Goal: Transaction & Acquisition: Obtain resource

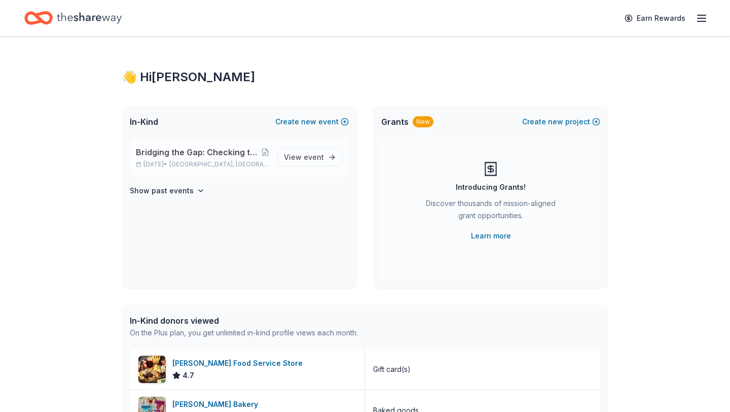
click at [202, 153] on span "Bridging the Gap: Checking the Pulse Centering Youth Power, Healing Communities…" at bounding box center [198, 152] width 125 height 12
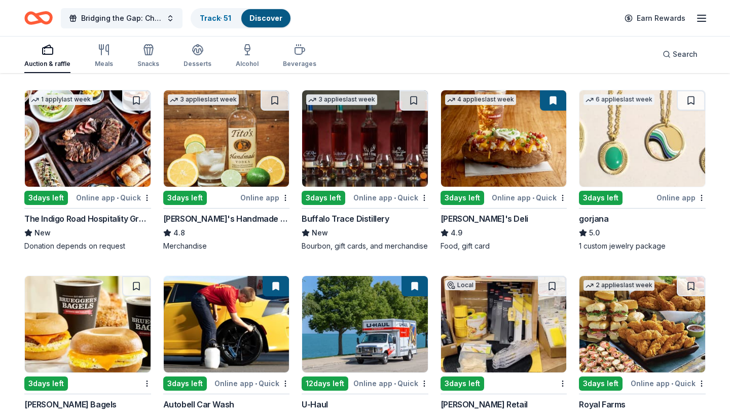
scroll to position [1860, 0]
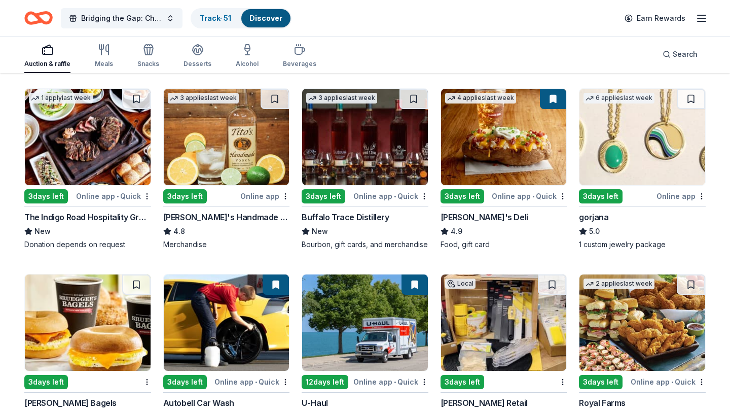
click at [92, 124] on img at bounding box center [88, 137] width 126 height 96
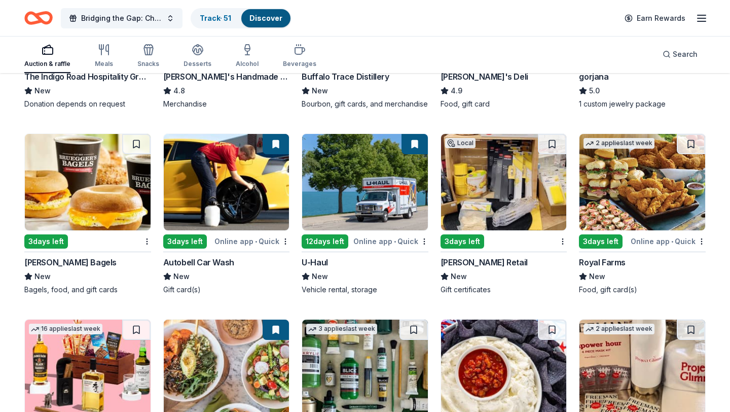
scroll to position [2002, 0]
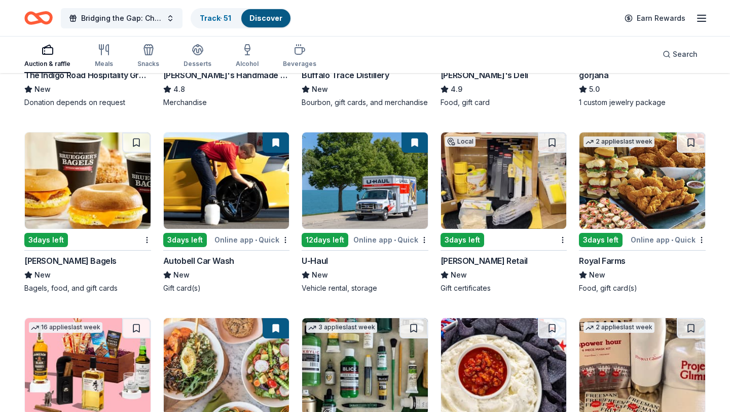
click at [648, 173] on img at bounding box center [643, 180] width 126 height 96
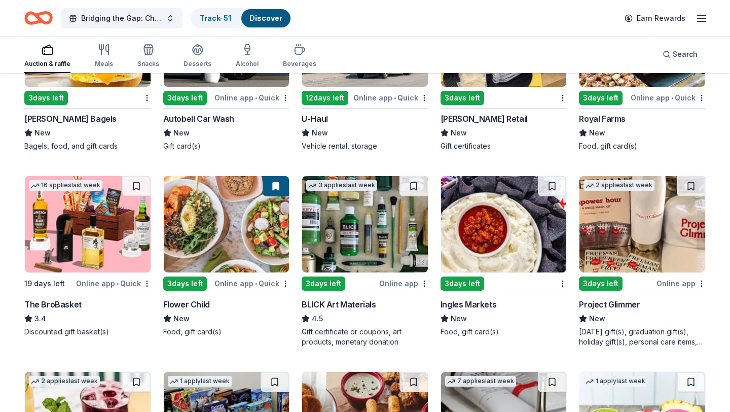
scroll to position [2164, 0]
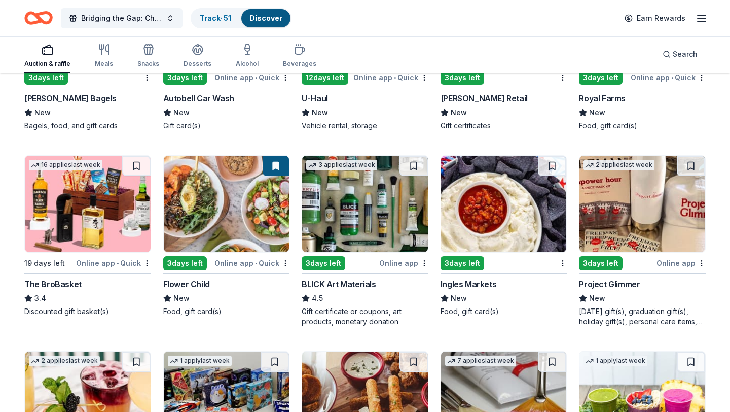
click at [641, 201] on img at bounding box center [643, 204] width 126 height 96
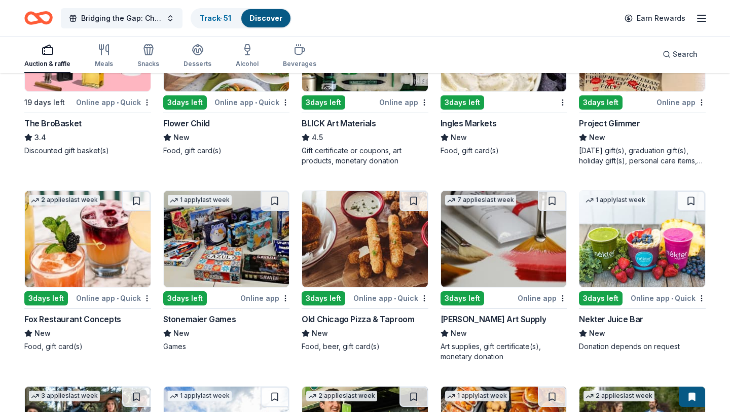
scroll to position [2326, 0]
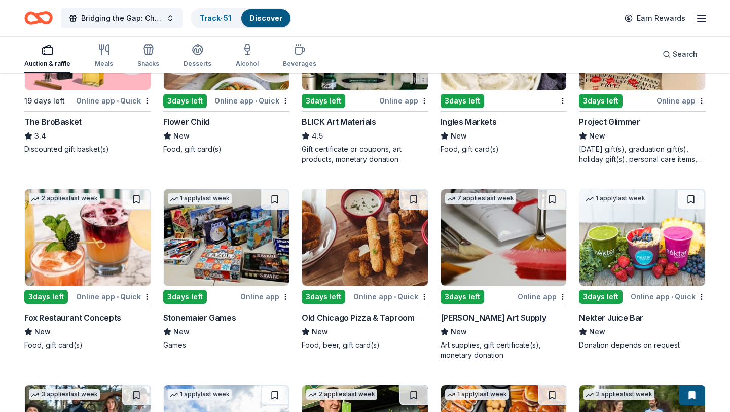
click at [648, 242] on img at bounding box center [643, 237] width 126 height 96
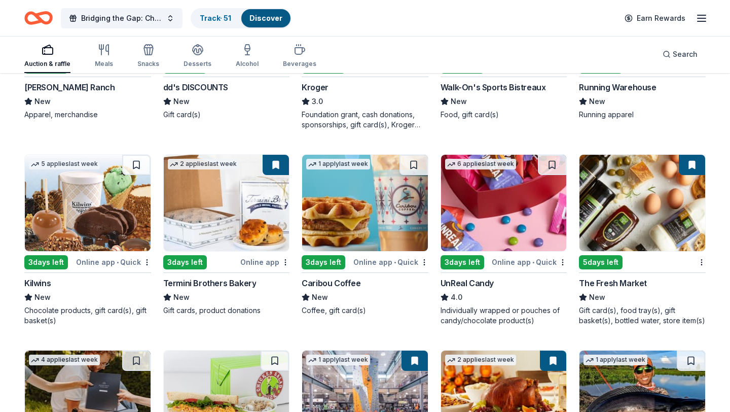
scroll to position [2773, 0]
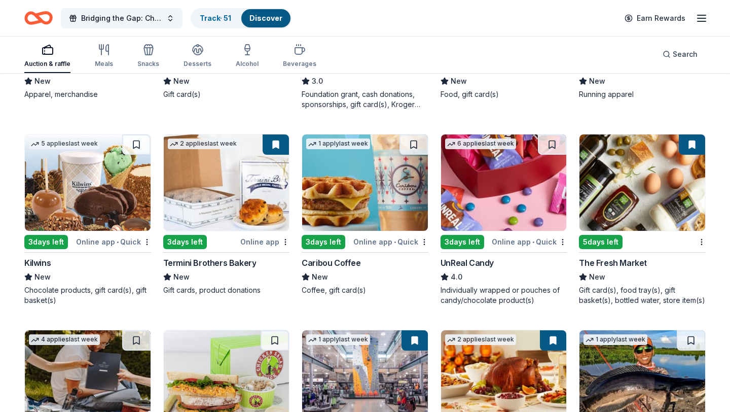
click at [643, 182] on img at bounding box center [643, 182] width 126 height 96
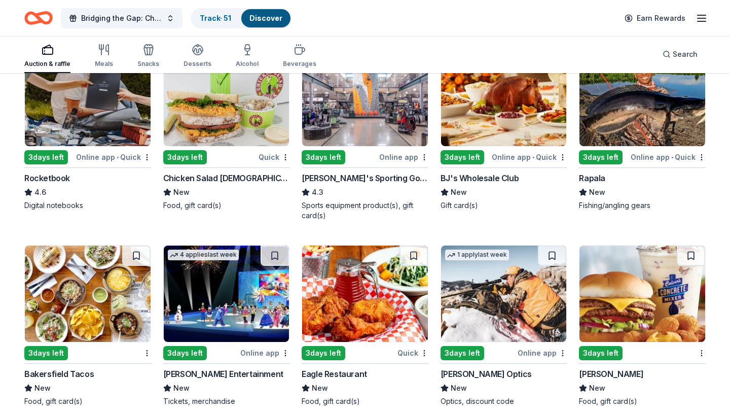
scroll to position [3054, 0]
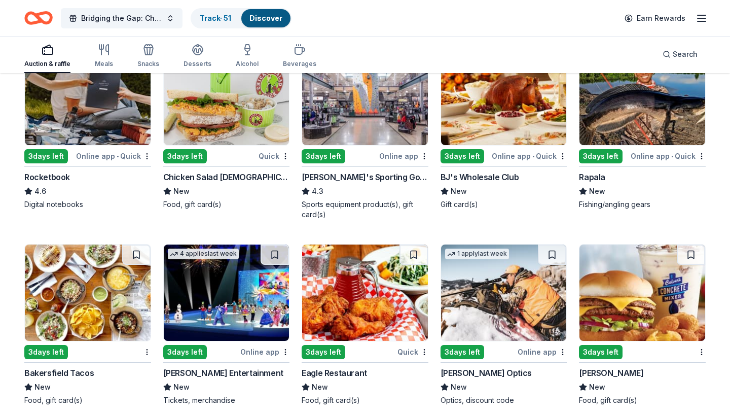
click at [225, 101] on img at bounding box center [227, 97] width 126 height 96
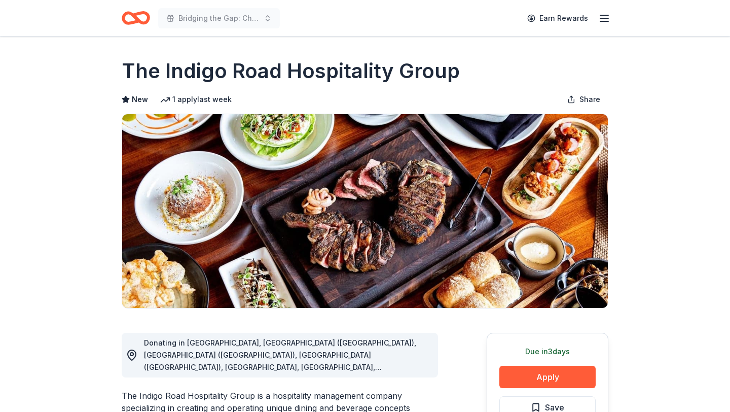
drag, startPoint x: 123, startPoint y: 67, endPoint x: 333, endPoint y: 75, distance: 210.6
click at [333, 75] on h1 "The Indigo Road Hospitality Group" at bounding box center [291, 71] width 338 height 28
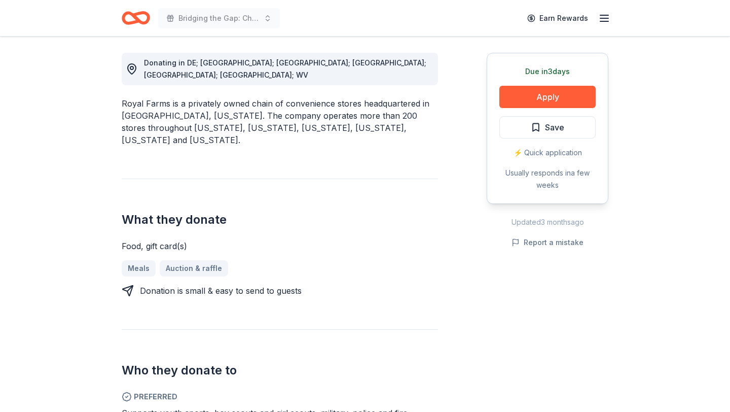
scroll to position [284, 0]
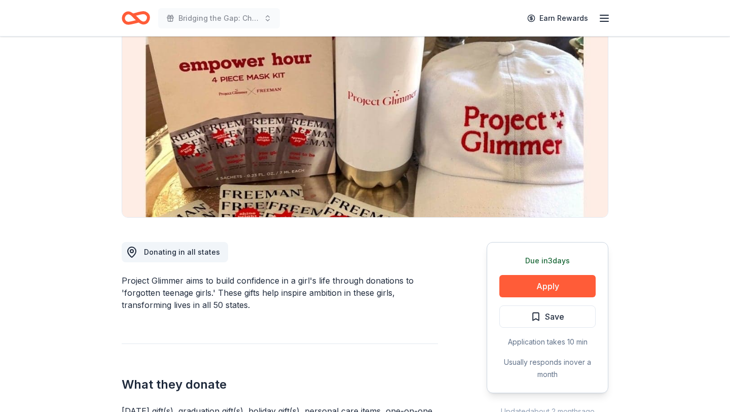
scroll to position [122, 0]
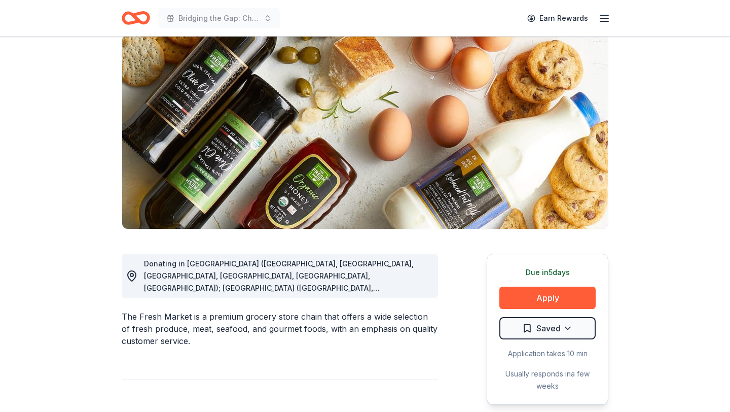
scroll to position [81, 0]
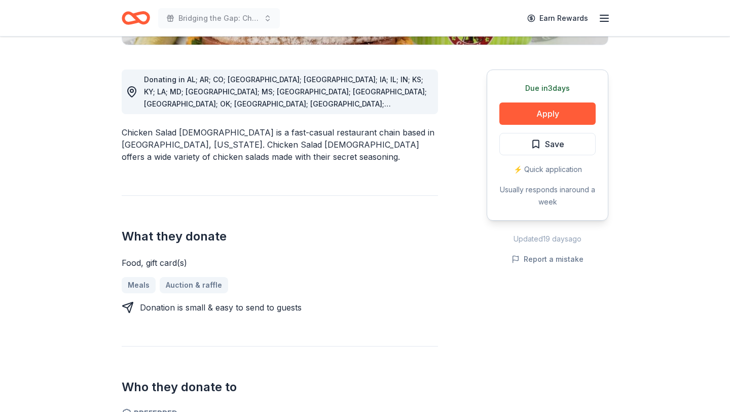
scroll to position [264, 0]
click at [549, 107] on button "Apply" at bounding box center [547, 113] width 96 height 22
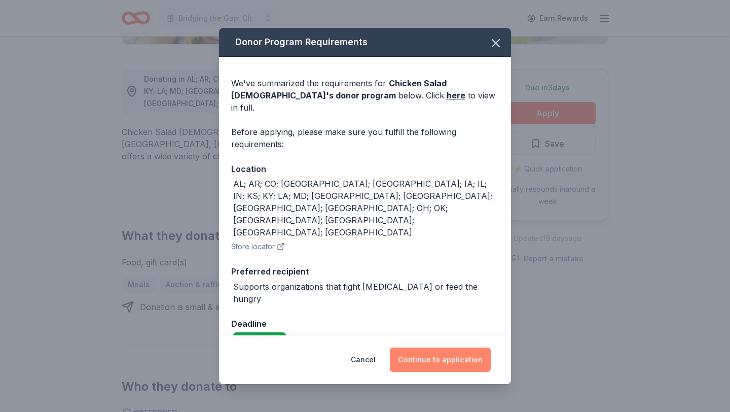
click at [438, 347] on button "Continue to application" at bounding box center [440, 359] width 101 height 24
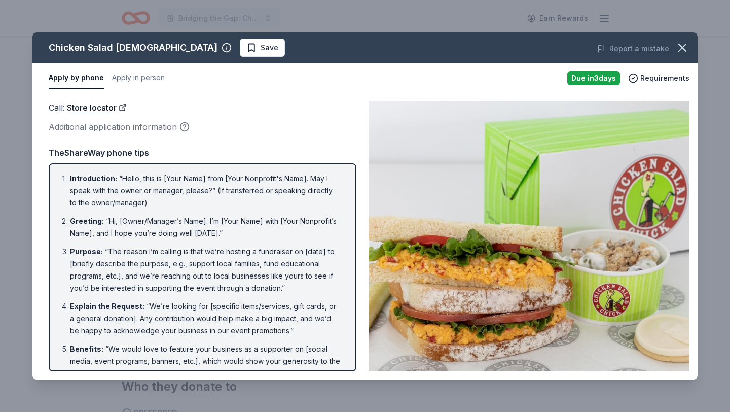
click at [82, 76] on button "Apply by phone" at bounding box center [76, 77] width 55 height 21
click at [140, 78] on button "Apply in person" at bounding box center [138, 77] width 53 height 21
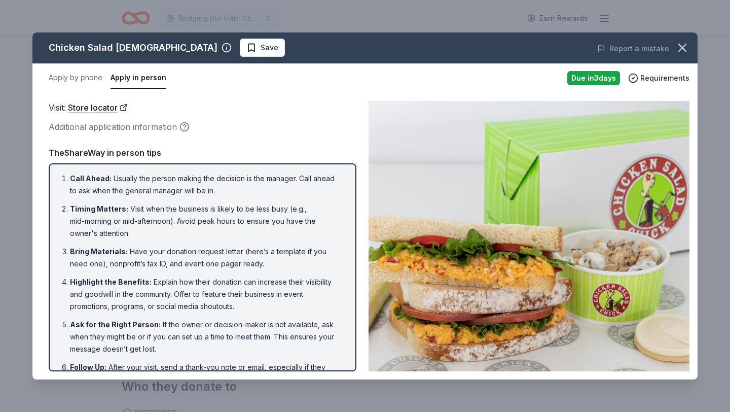
click at [69, 91] on div "Apply by phone Apply in person Due [DATE] Requirements" at bounding box center [364, 77] width 665 height 29
click at [80, 79] on button "Apply by phone" at bounding box center [76, 77] width 54 height 21
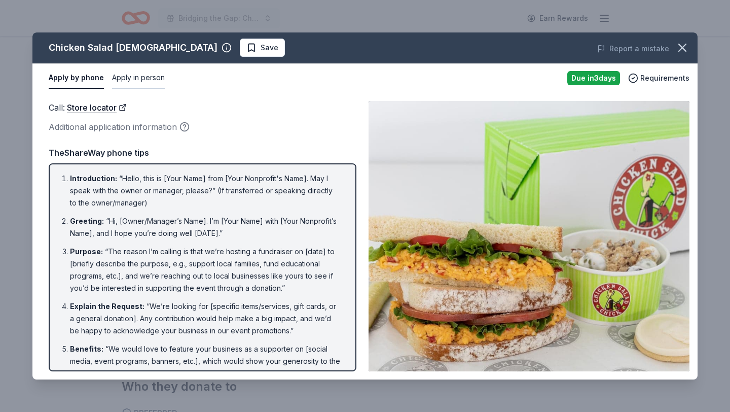
click at [145, 77] on button "Apply in person" at bounding box center [138, 77] width 53 height 21
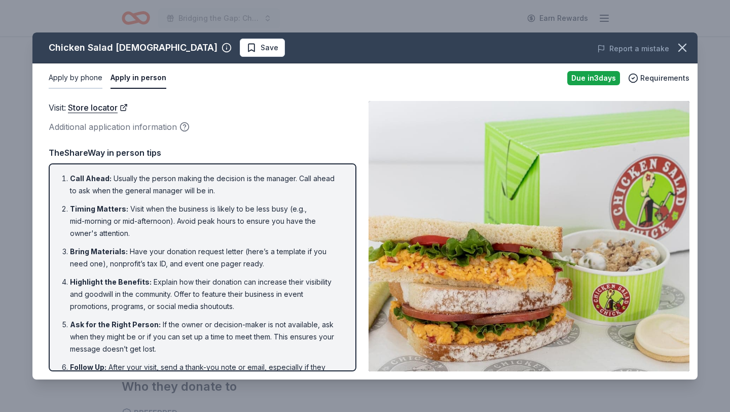
click at [82, 83] on button "Apply by phone" at bounding box center [76, 77] width 54 height 21
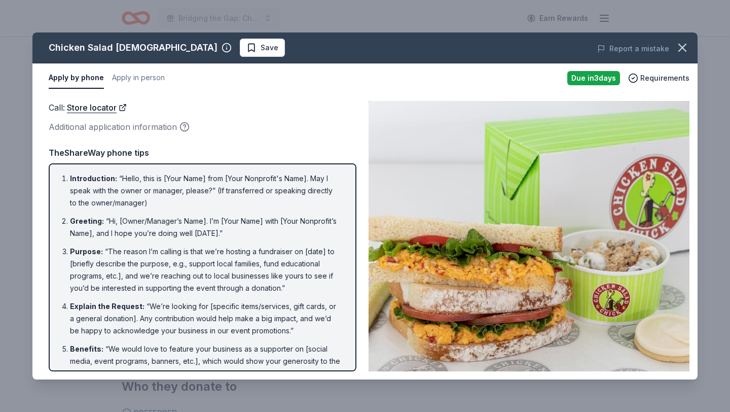
click at [82, 83] on button "Apply by phone" at bounding box center [76, 77] width 55 height 21
click at [123, 274] on li "Purpose : “The reason I’m calling is that we’re hosting a fundraiser on [date] …" at bounding box center [205, 269] width 271 height 49
click at [173, 283] on li "Purpose : “The reason I’m calling is that we’re hosting a fundraiser on [date] …" at bounding box center [205, 269] width 271 height 49
drag, startPoint x: 173, startPoint y: 283, endPoint x: 193, endPoint y: 198, distance: 87.6
click at [193, 198] on ol "Introduction : “Hello, this is [Your Name] from [Your Nonprofit's Name]. May I …" at bounding box center [203, 359] width 290 height 375
